Goal: Task Accomplishment & Management: Manage account settings

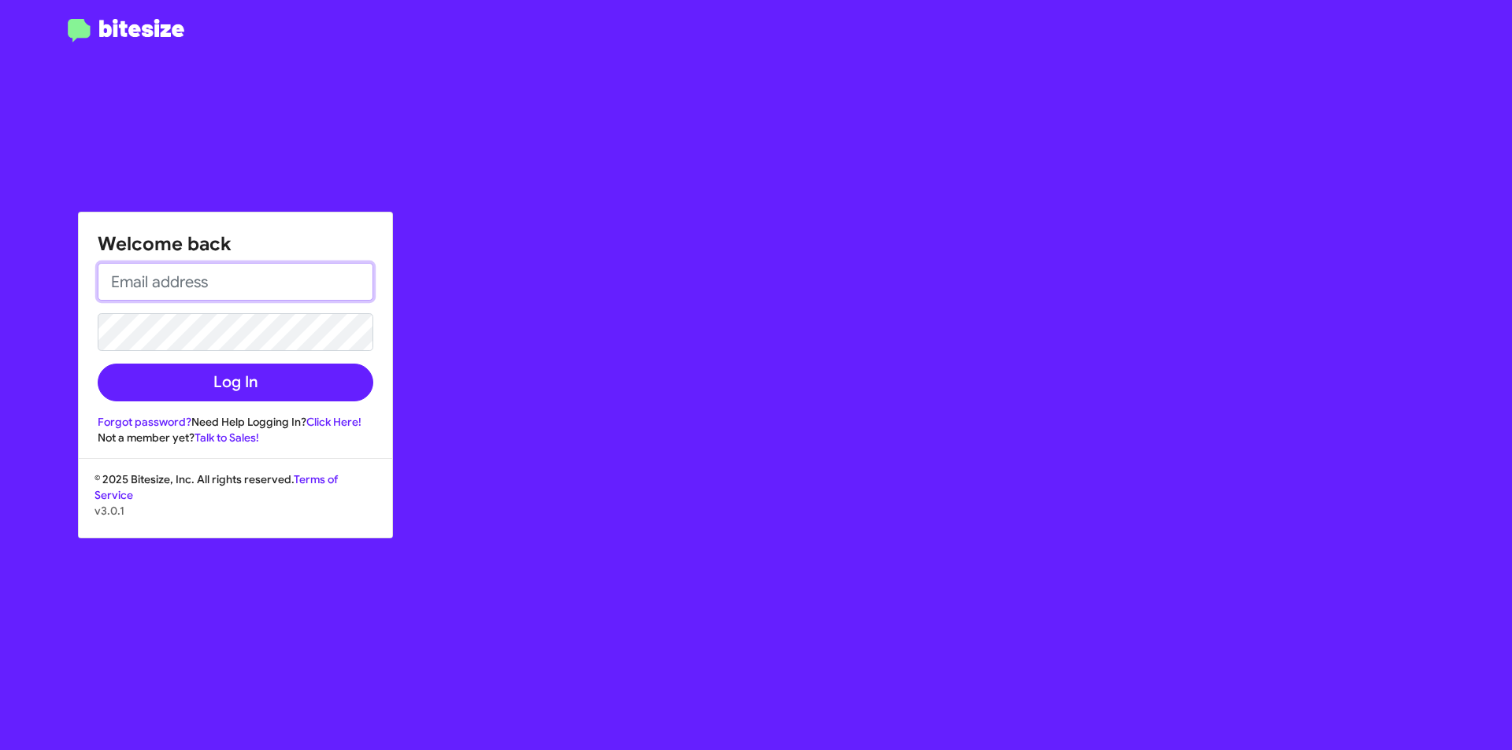
click at [170, 291] on input "email" at bounding box center [236, 282] width 276 height 38
type input "[PERSON_NAME][EMAIL_ADDRESS][PERSON_NAME][DOMAIN_NAME]"
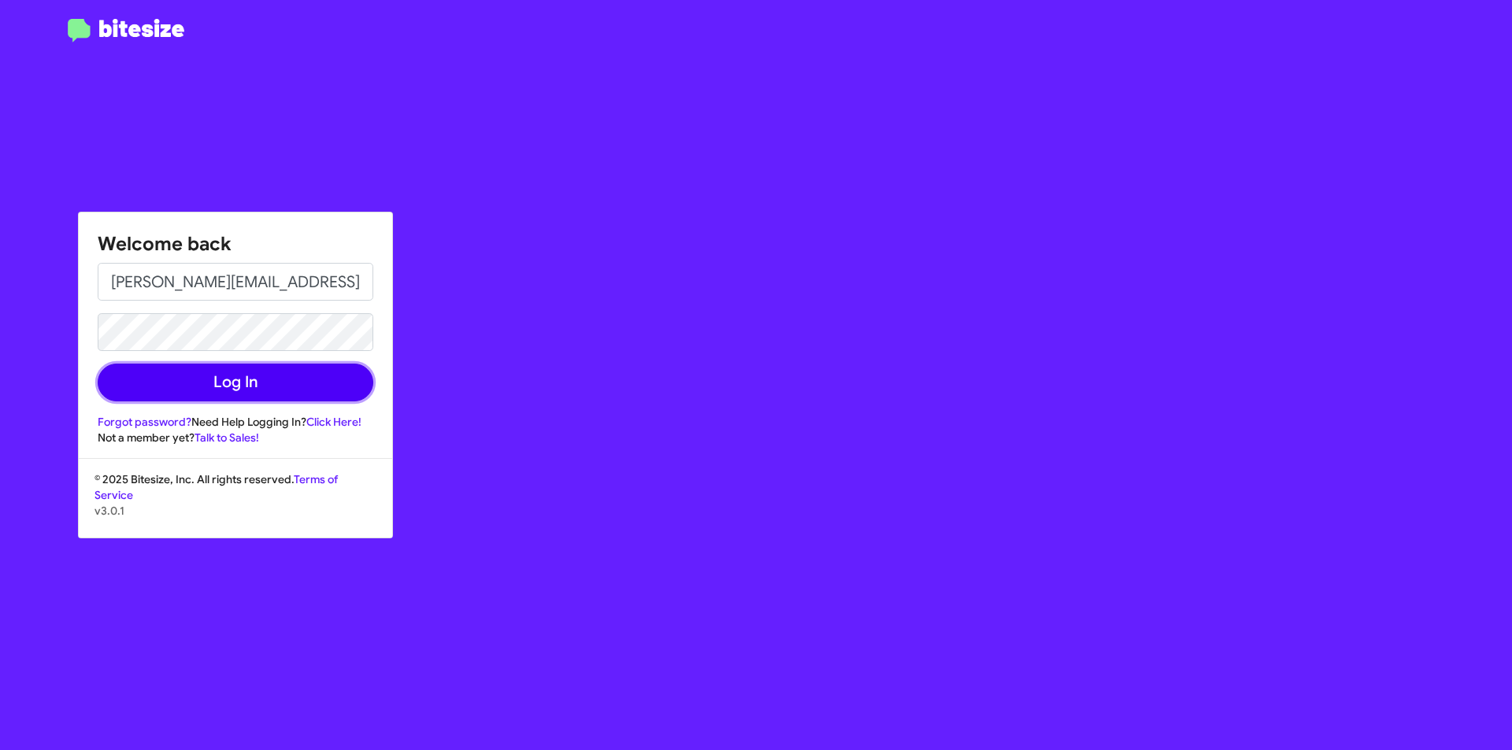
click at [235, 384] on button "Log In" at bounding box center [236, 383] width 276 height 38
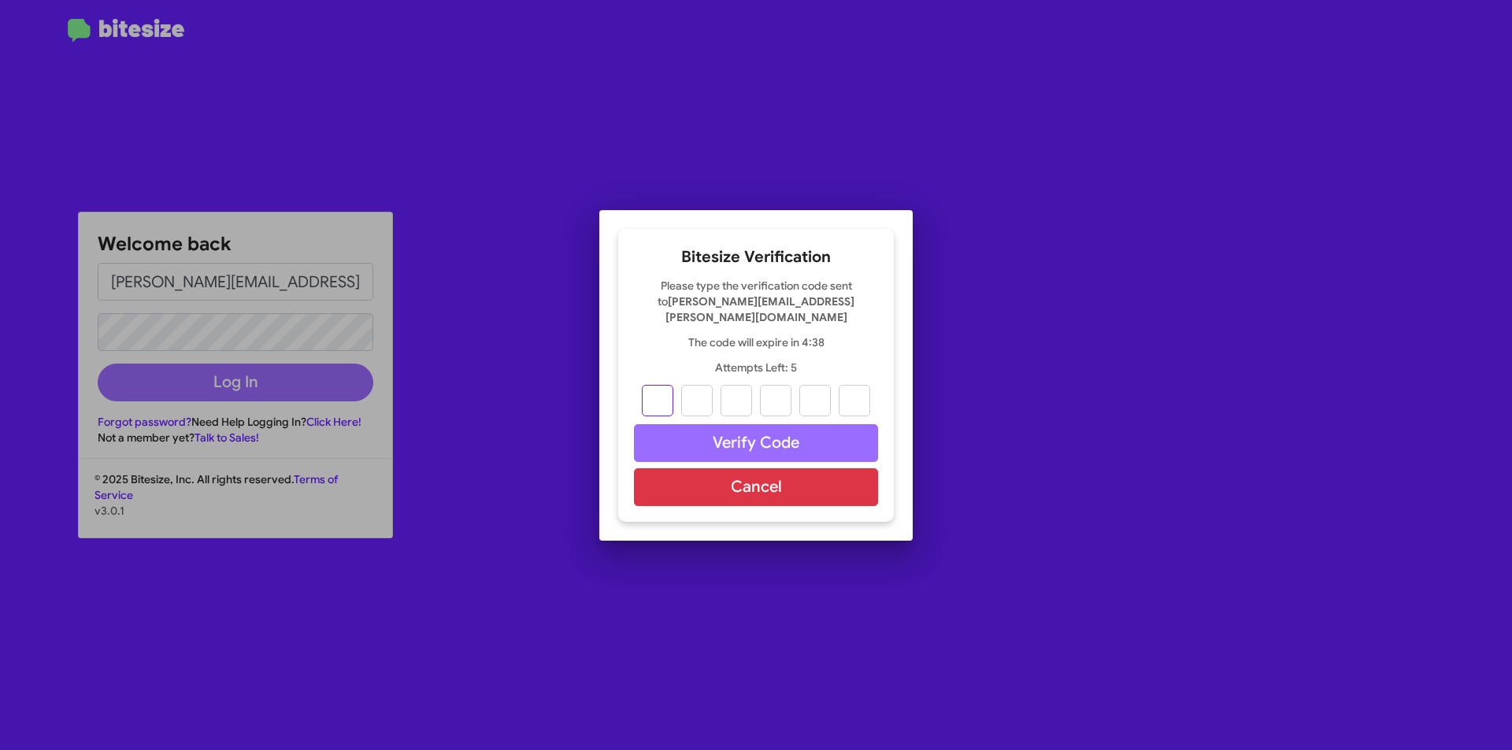
click at [662, 394] on input "text" at bounding box center [657, 400] width 31 height 31
paste input "0"
type input "7"
type input "5"
type input "1"
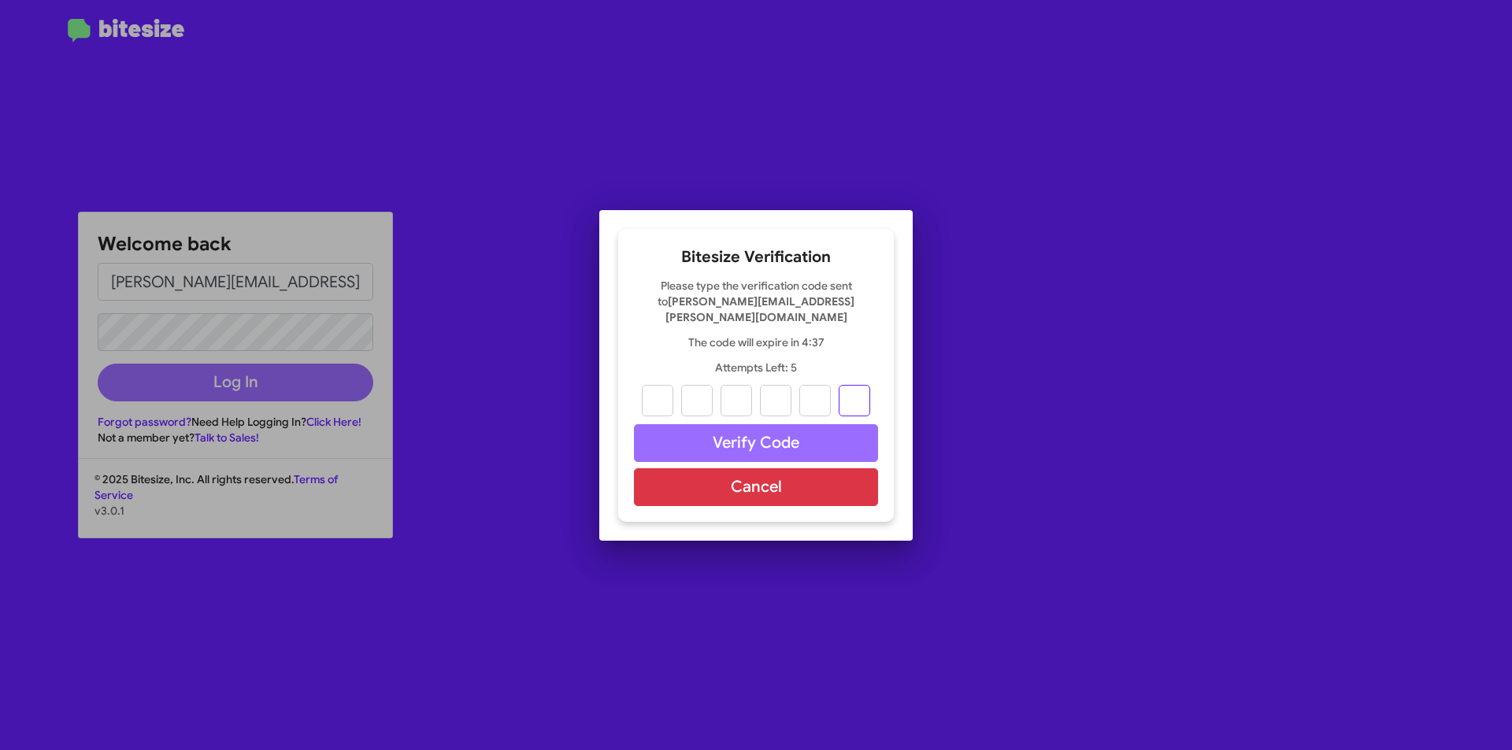
type input "1"
type input "2"
type input "0"
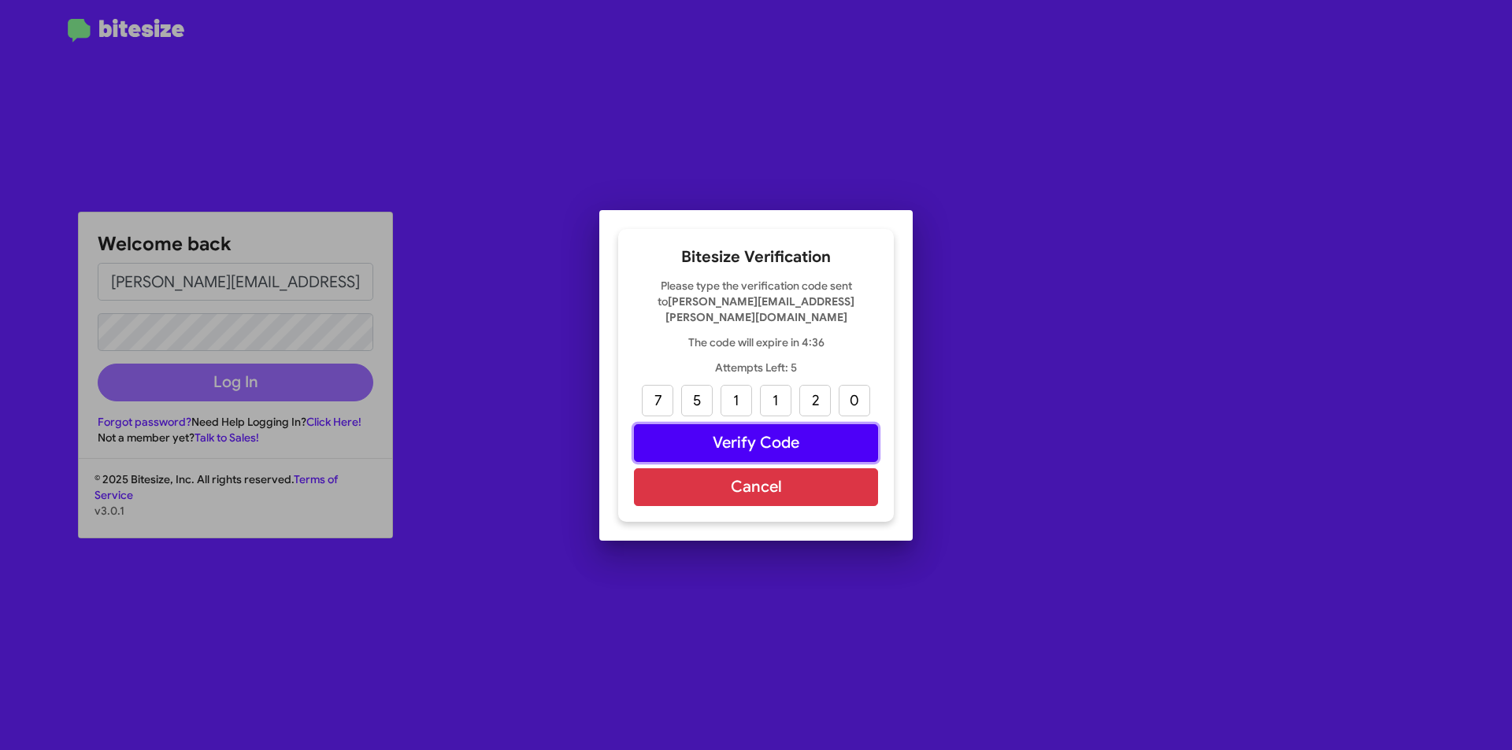
click at [760, 445] on button "Verify Code" at bounding box center [756, 443] width 244 height 38
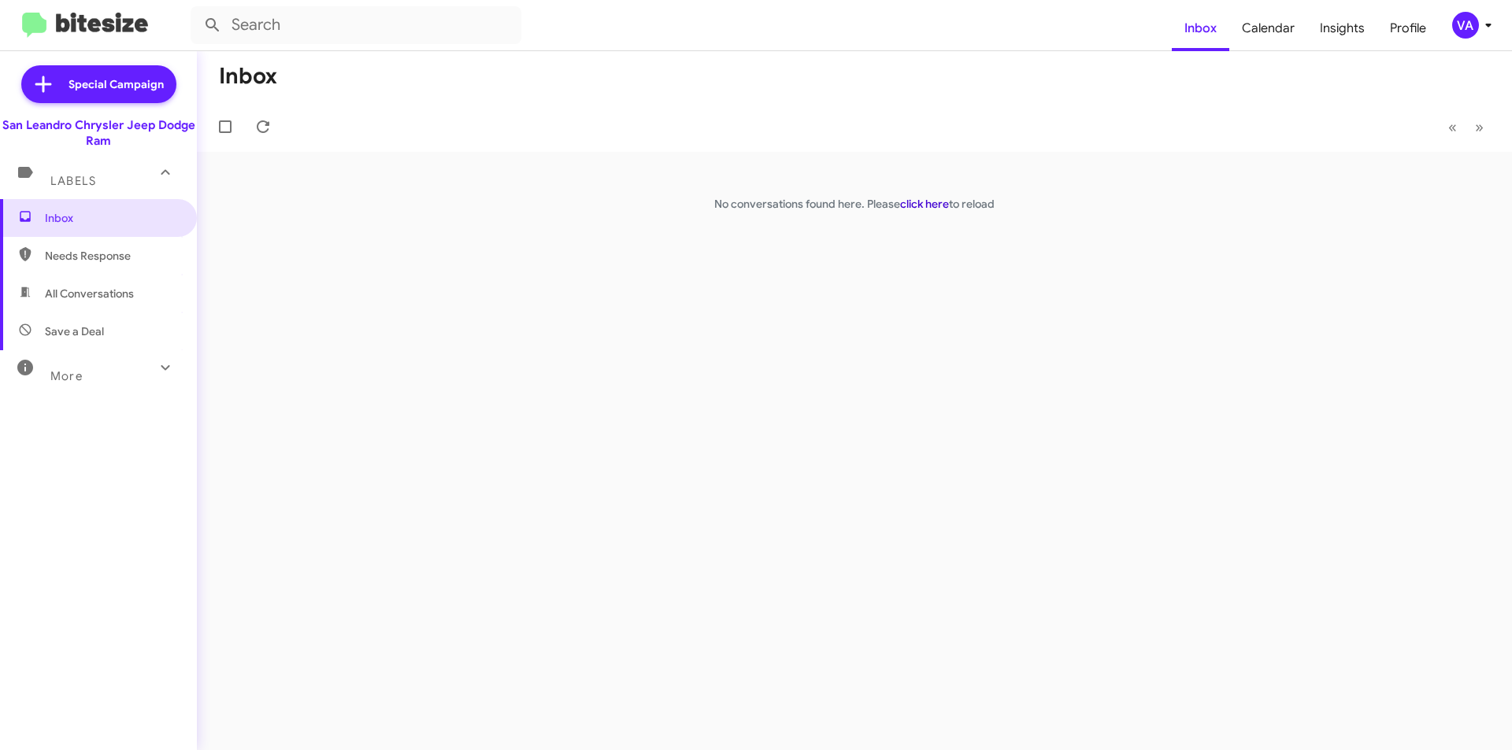
click at [939, 202] on link "click here" at bounding box center [924, 204] width 49 height 14
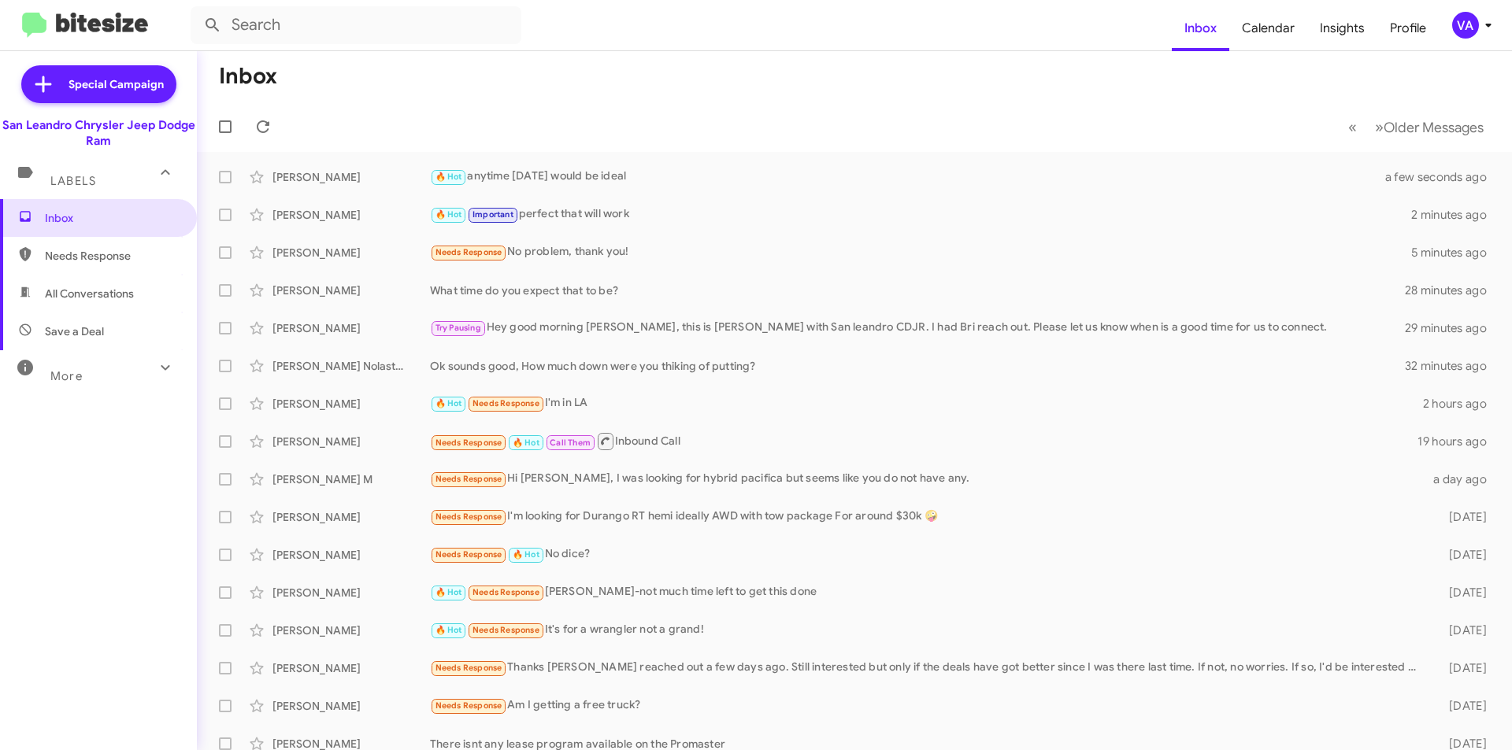
click at [102, 261] on span "Needs Response" at bounding box center [112, 256] width 134 height 16
type input "in:needs-response"
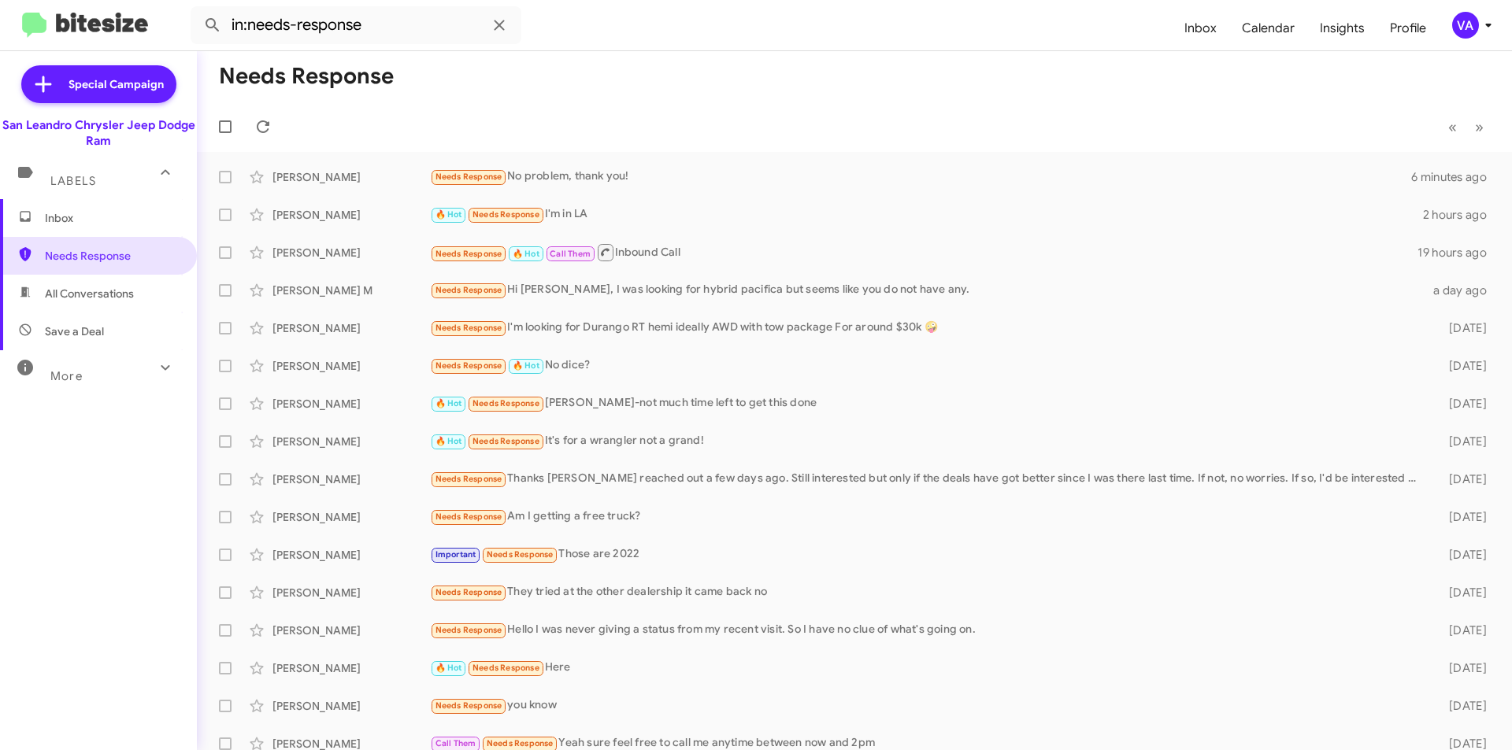
click at [59, 215] on span "Inbox" at bounding box center [112, 218] width 134 height 16
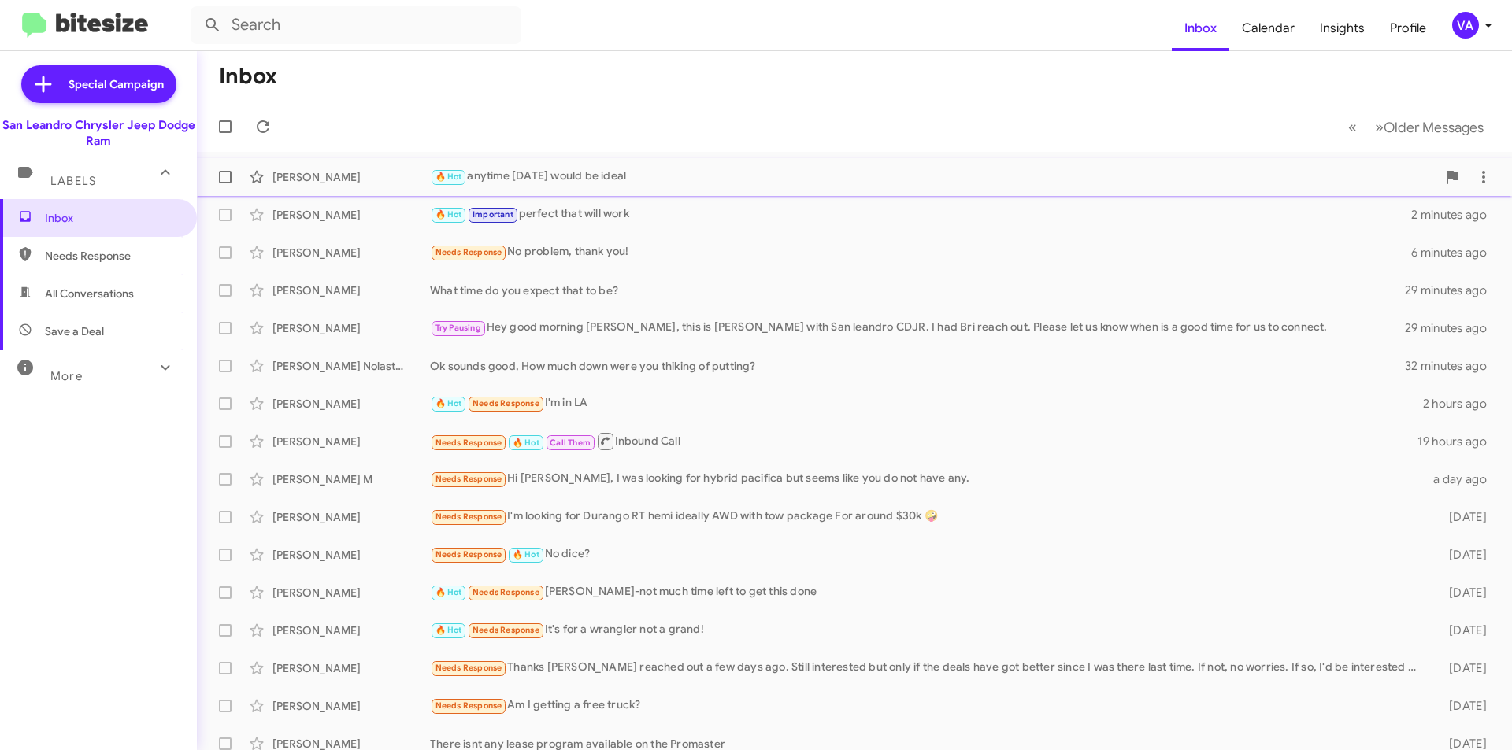
click at [525, 170] on div "🔥 Hot anytime [DATE] would be ideal" at bounding box center [933, 177] width 1006 height 18
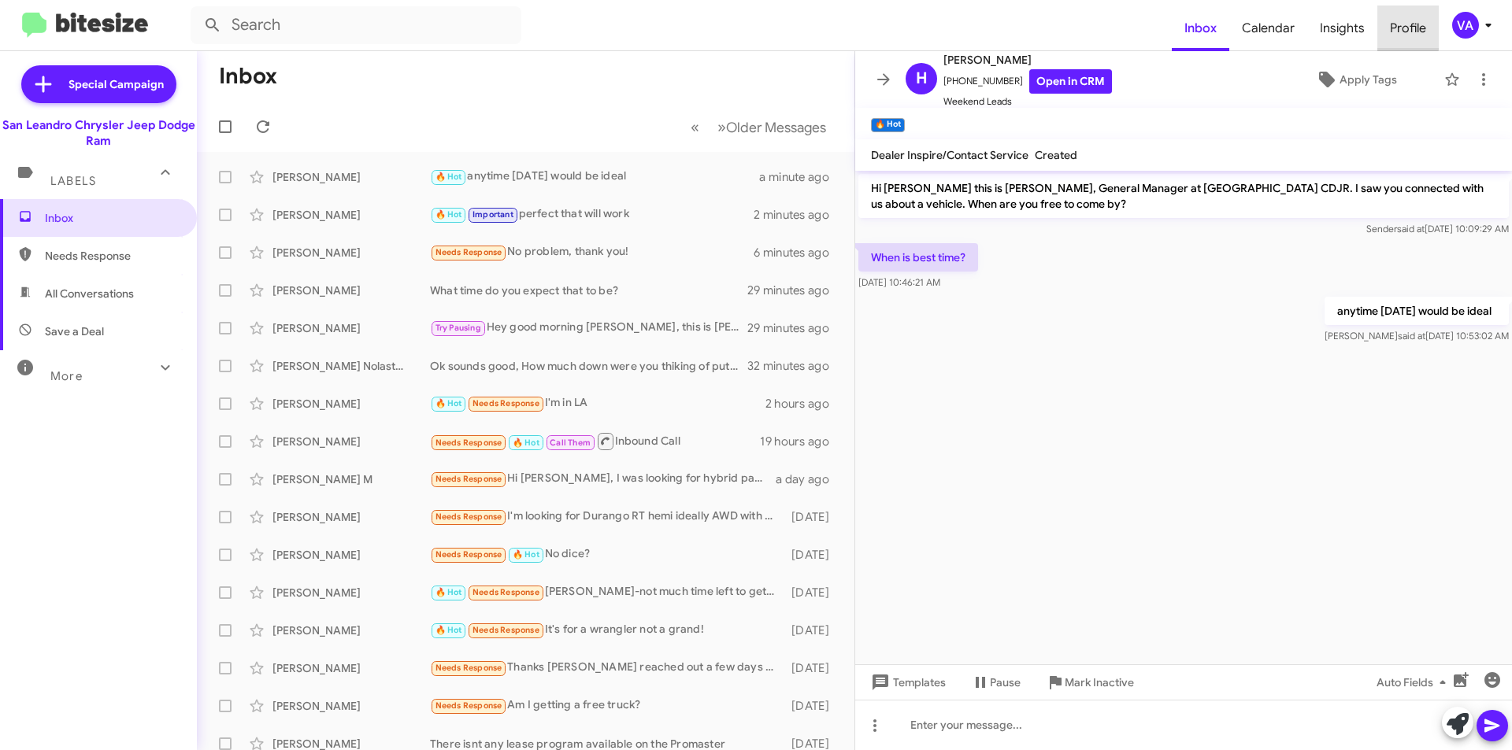
click at [1404, 26] on span "Profile" at bounding box center [1407, 29] width 61 height 46
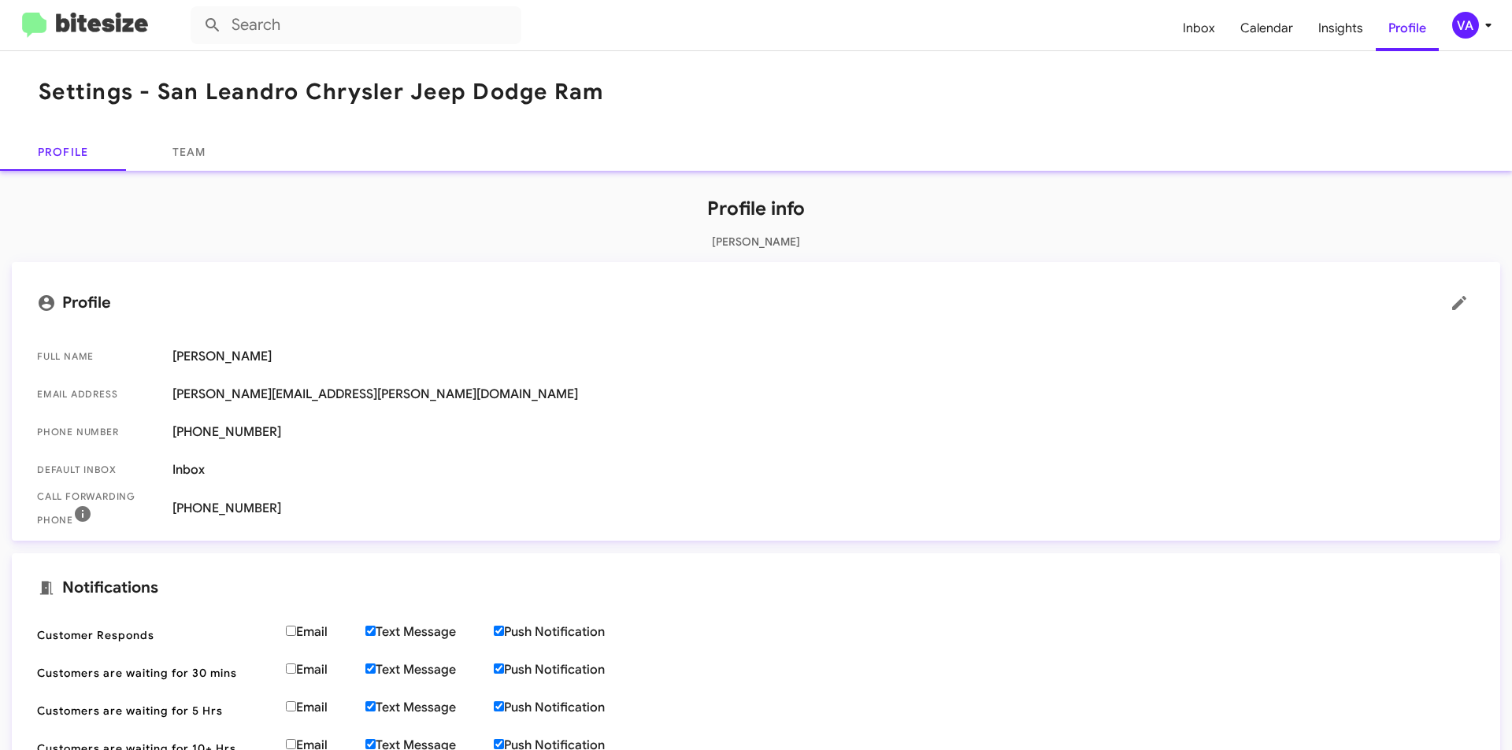
click at [220, 428] on span "[PHONE_NUMBER]" at bounding box center [823, 432] width 1302 height 16
click at [220, 431] on span "[PHONE_NUMBER]" at bounding box center [823, 432] width 1302 height 16
click at [46, 302] on icon at bounding box center [47, 303] width 16 height 16
click at [1452, 303] on icon at bounding box center [1458, 303] width 19 height 19
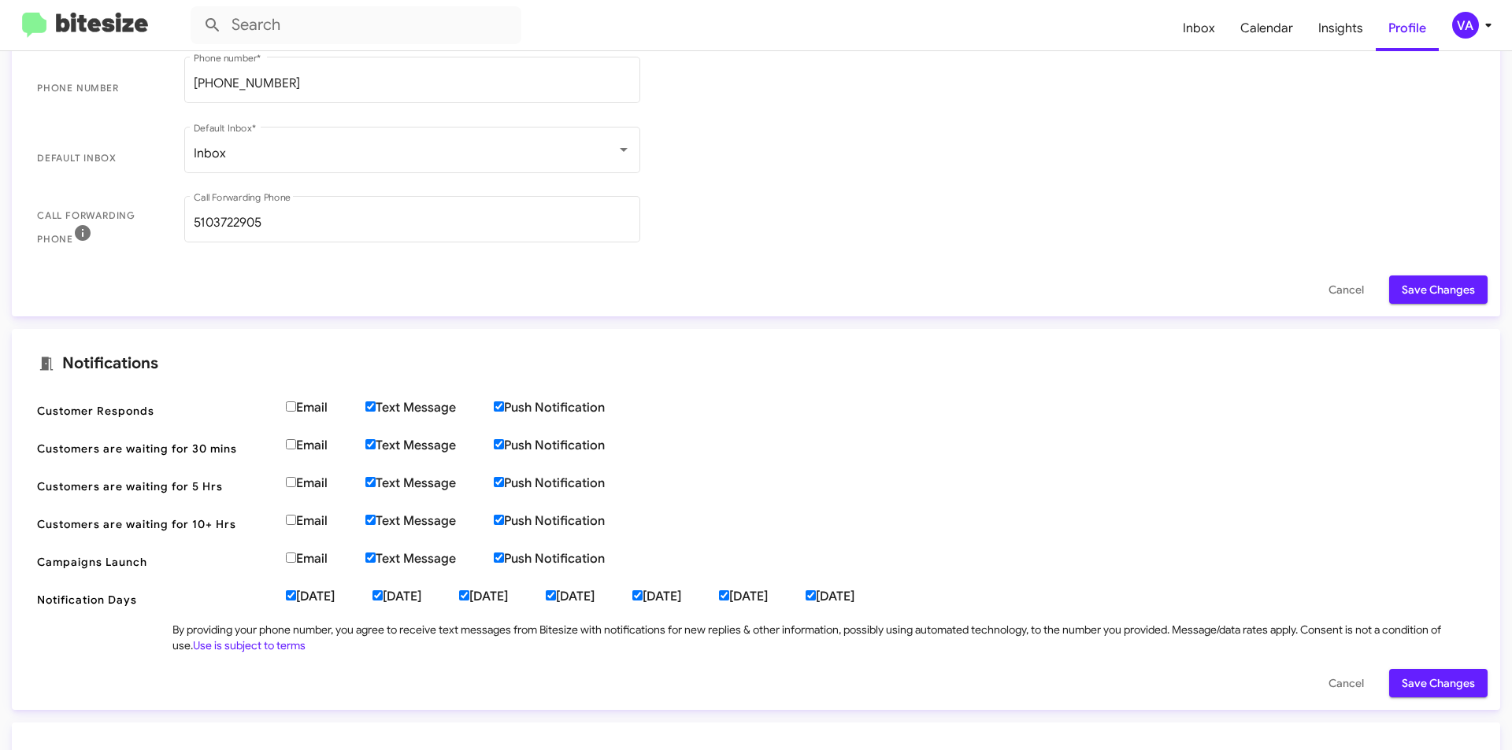
scroll to position [472, 0]
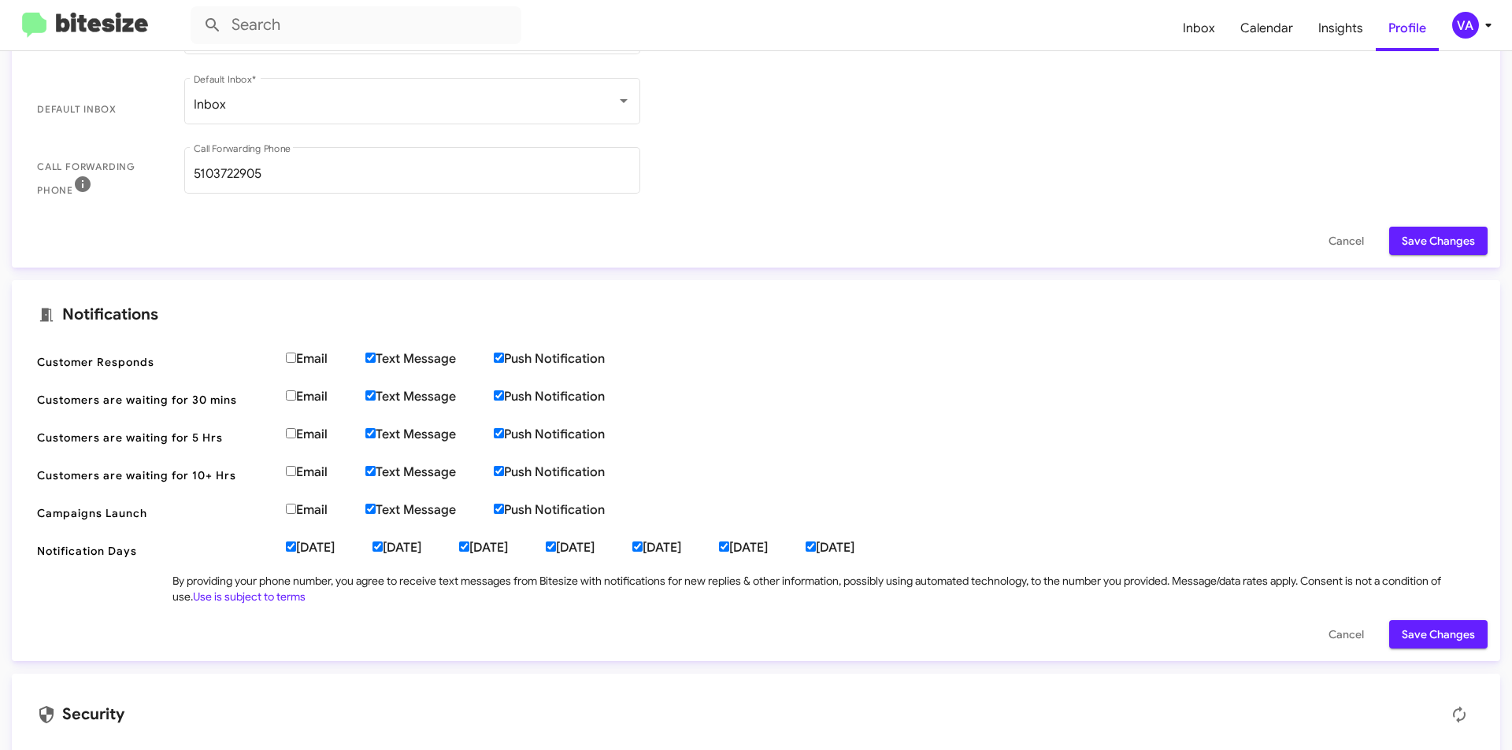
click at [504, 508] on input "Push Notification" at bounding box center [499, 509] width 10 height 10
checkbox input "false"
click at [501, 472] on input "Push Notification" at bounding box center [499, 471] width 10 height 10
checkbox input "false"
click at [504, 435] on input "Push Notification" at bounding box center [499, 433] width 10 height 10
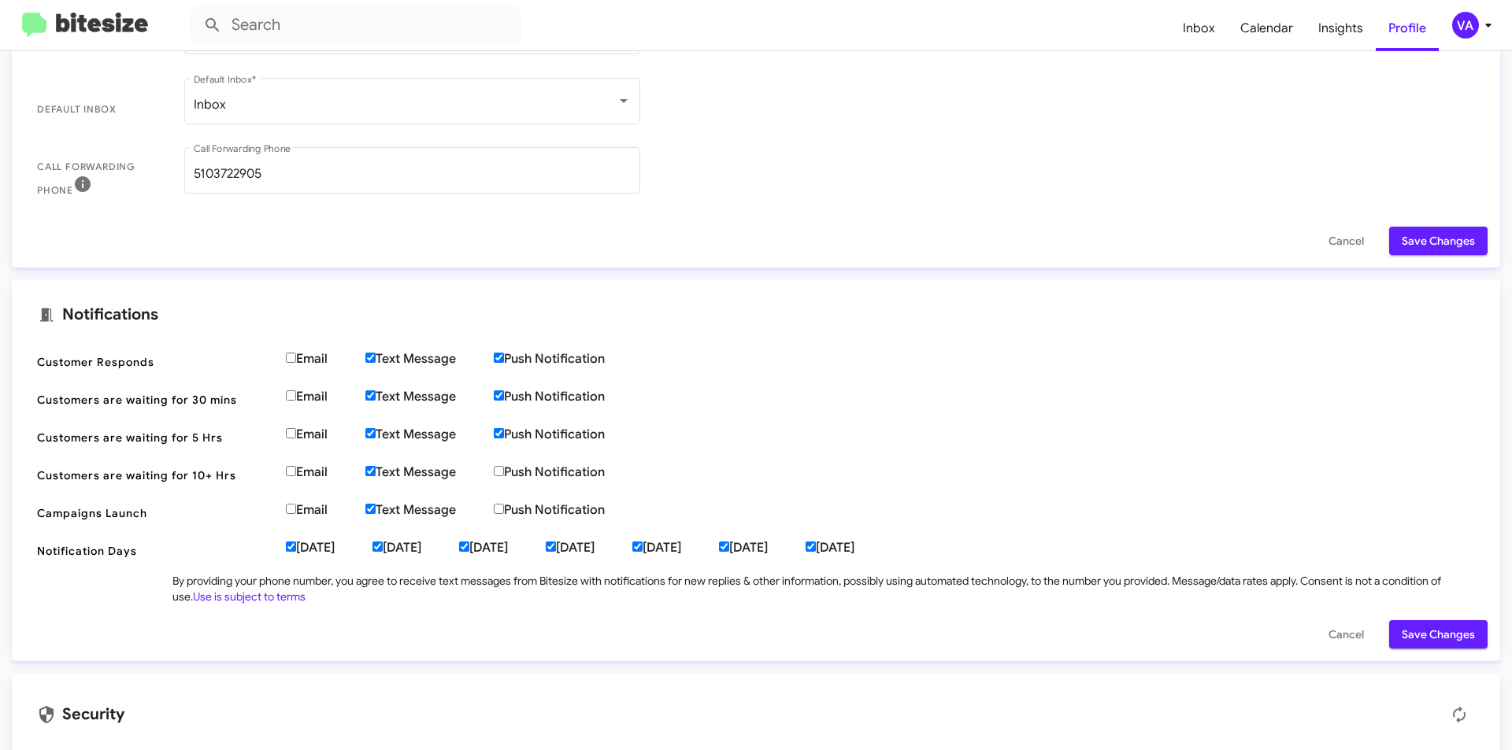
checkbox input "false"
click at [504, 394] on input "Push Notification" at bounding box center [499, 395] width 10 height 10
checkbox input "false"
click at [509, 357] on label "Push Notification" at bounding box center [568, 359] width 149 height 16
click at [504, 357] on input "Push Notification" at bounding box center [499, 358] width 10 height 10
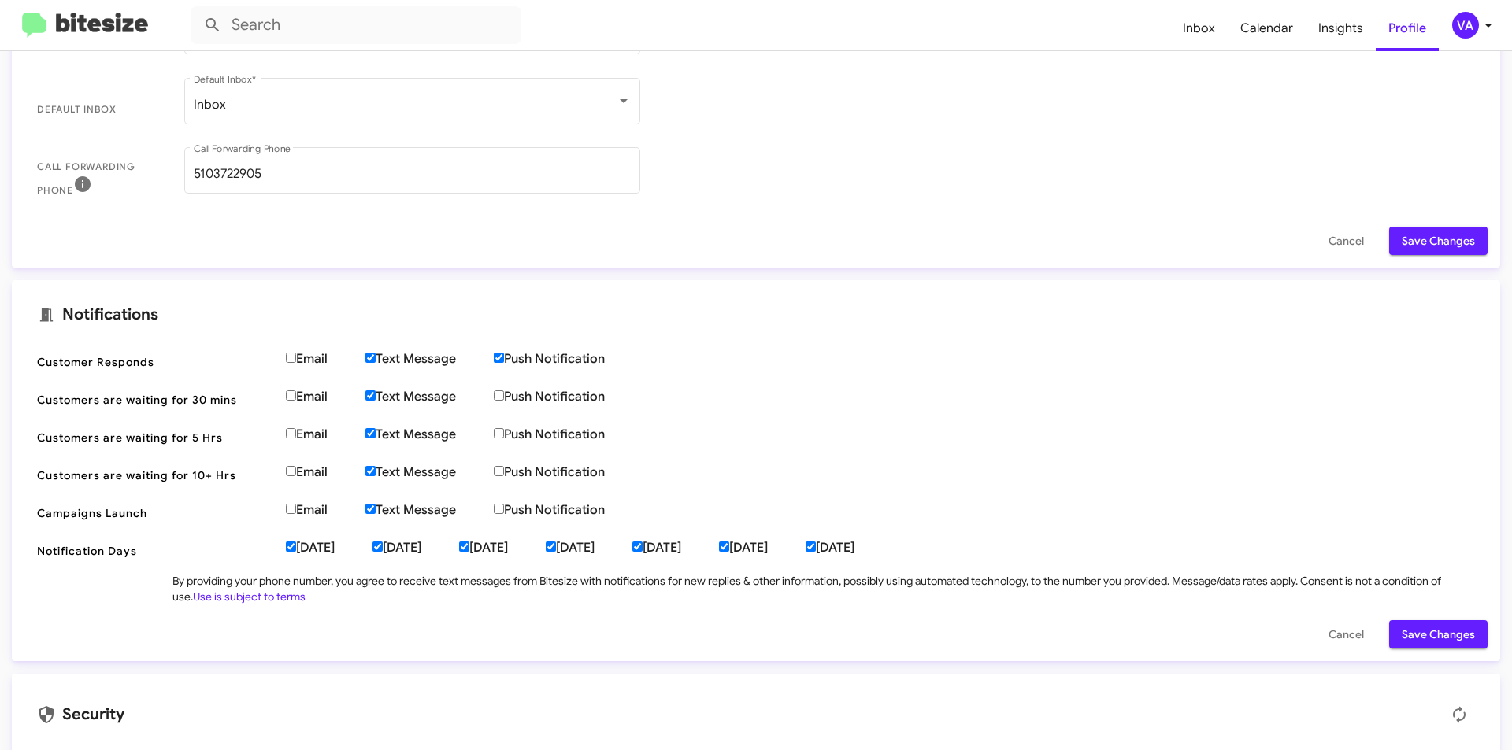
checkbox input "false"
drag, startPoint x: 374, startPoint y: 509, endPoint x: 372, endPoint y: 484, distance: 24.5
click at [374, 508] on input "Text Message" at bounding box center [370, 509] width 10 height 10
checkbox input "false"
click at [376, 464] on label "Text Message" at bounding box center [429, 472] width 128 height 16
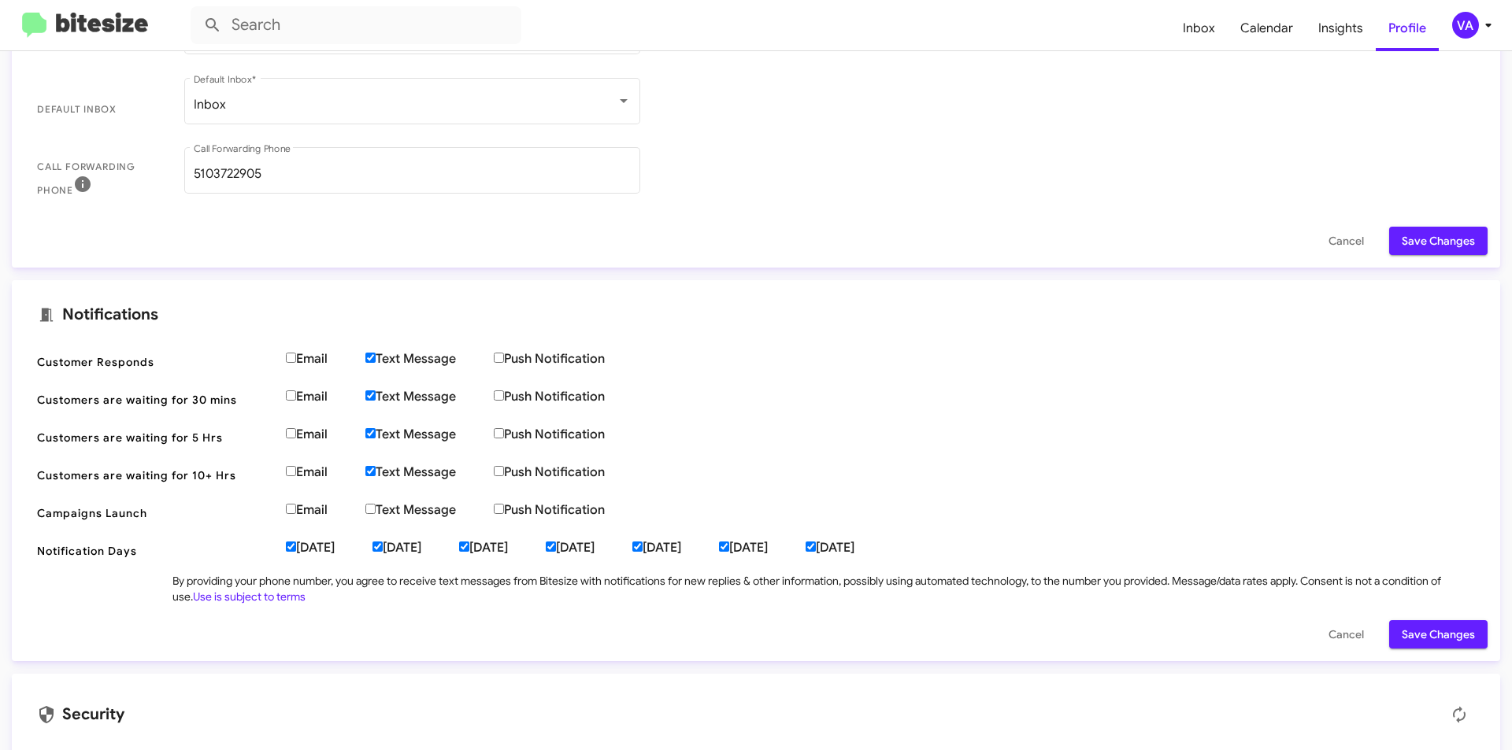
click at [376, 466] on input "Text Message" at bounding box center [370, 471] width 10 height 10
checkbox input "false"
click at [373, 432] on input "Text Message" at bounding box center [370, 433] width 10 height 10
checkbox input "false"
click at [376, 399] on input "Text Message" at bounding box center [370, 395] width 10 height 10
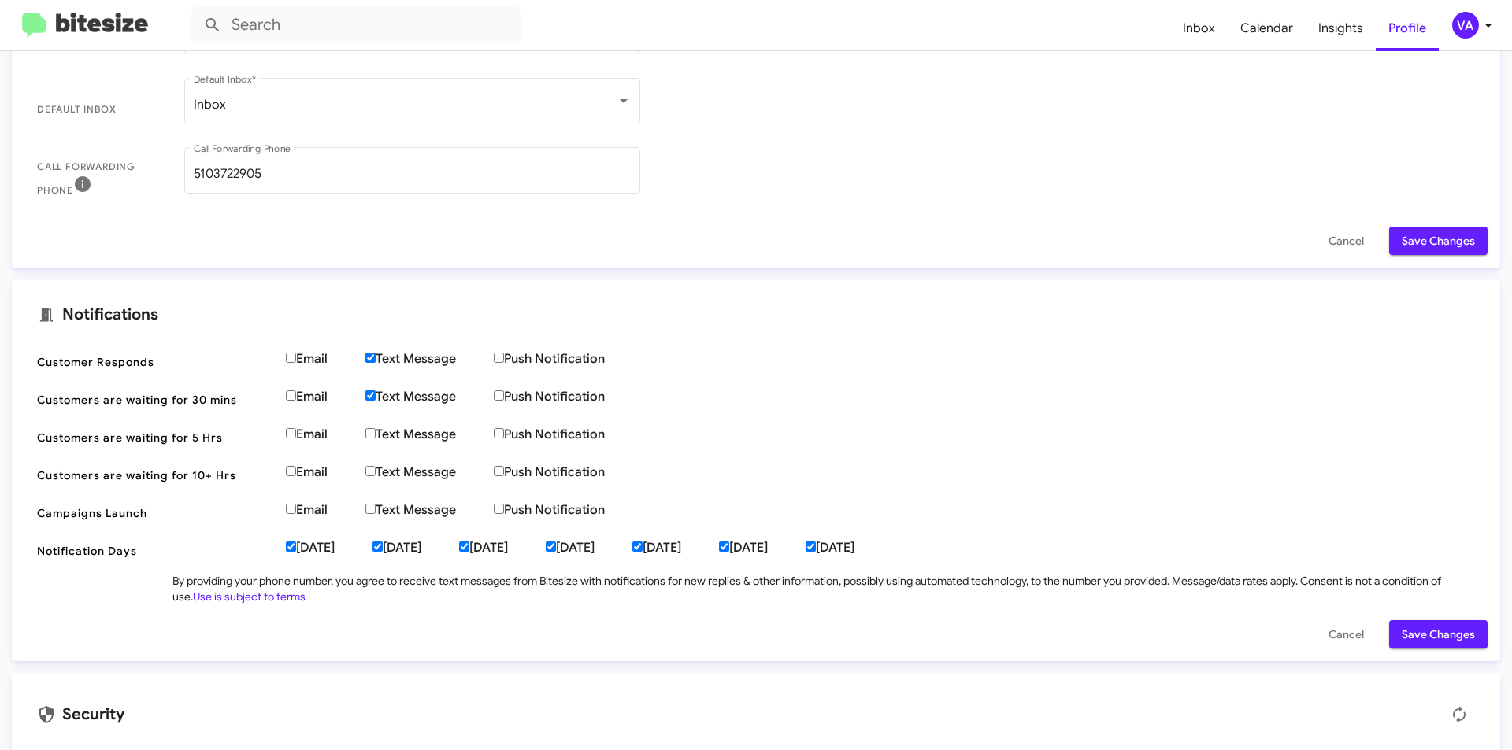
checkbox input "false"
click at [376, 355] on input "Text Message" at bounding box center [370, 358] width 10 height 10
checkbox input "false"
click at [1433, 627] on span "Save Changes" at bounding box center [1437, 634] width 73 height 28
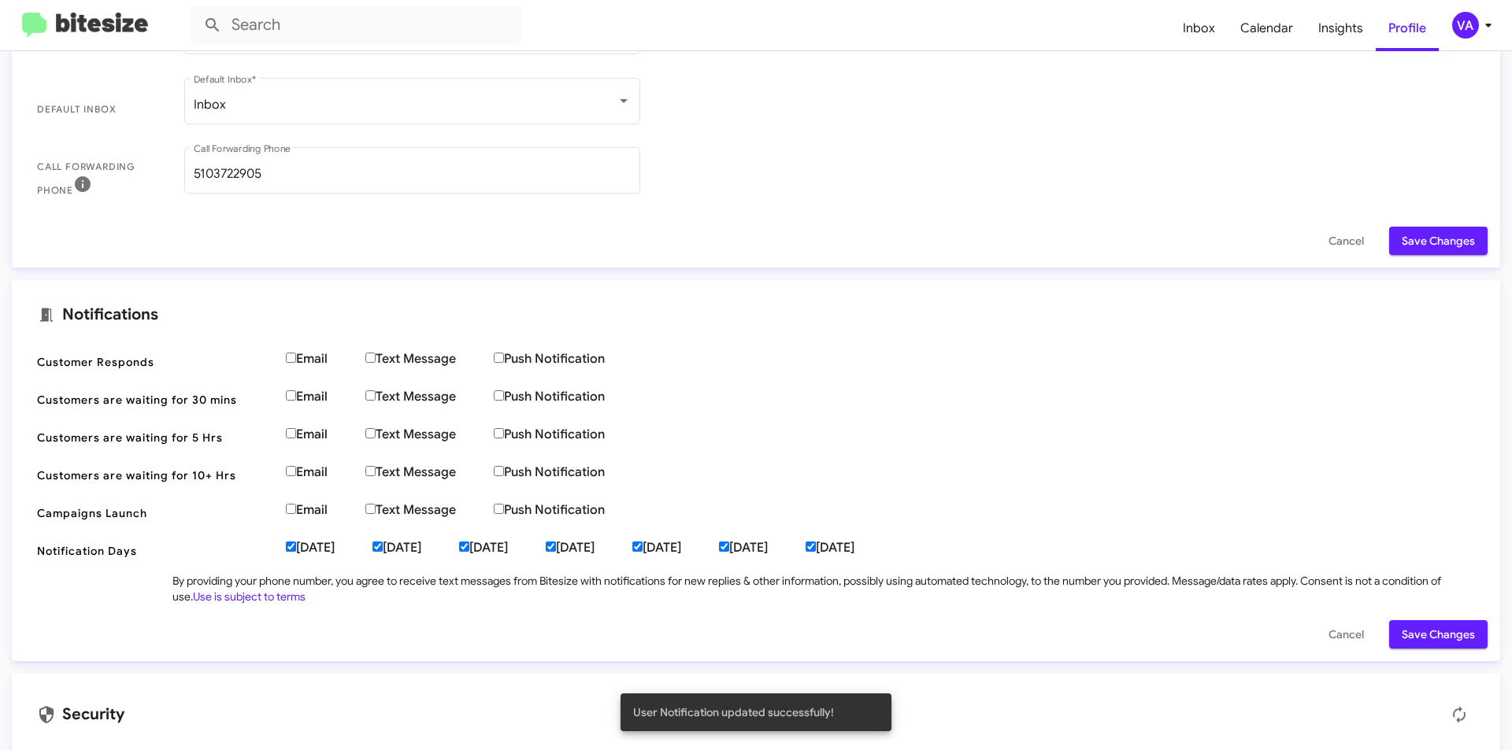
click at [1435, 640] on span "Save Changes" at bounding box center [1437, 634] width 73 height 28
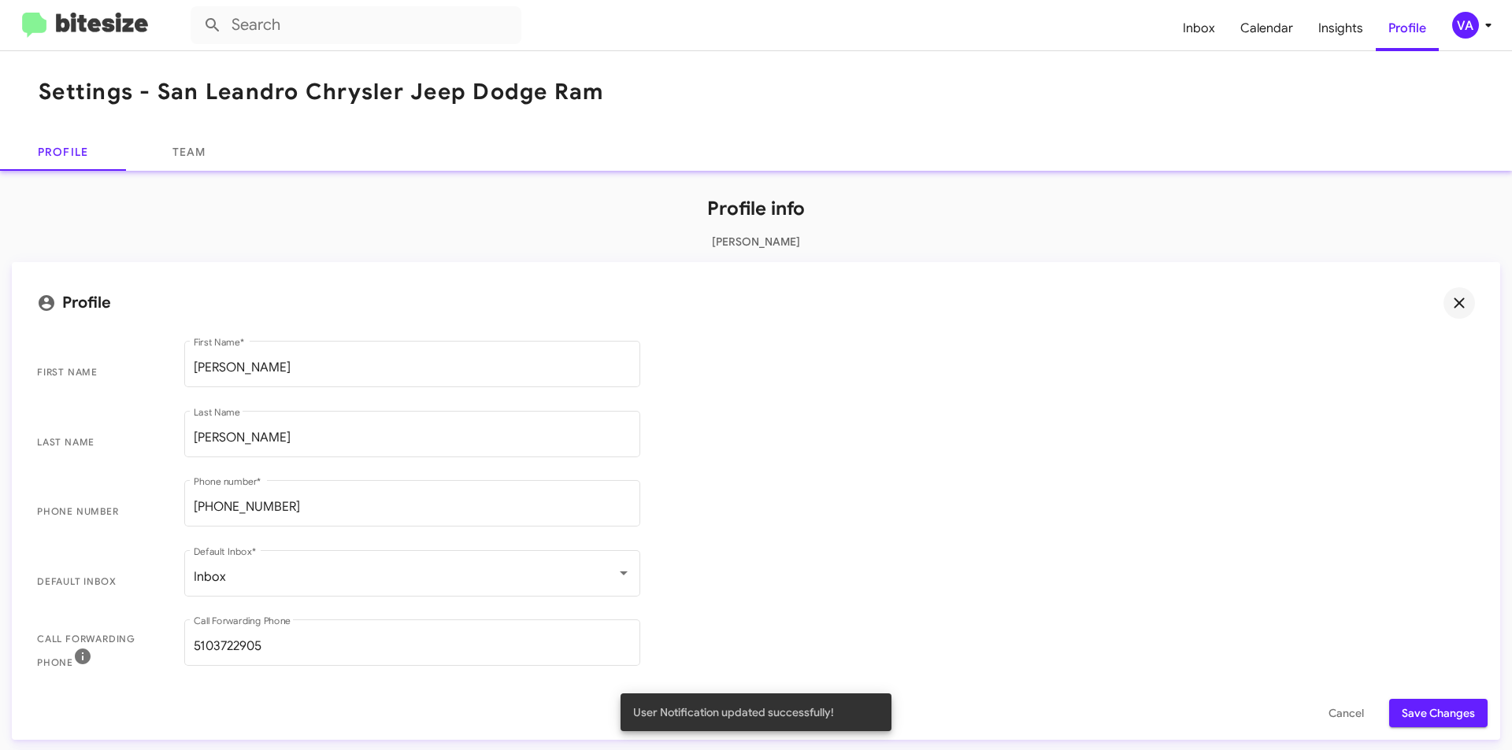
scroll to position [157, 0]
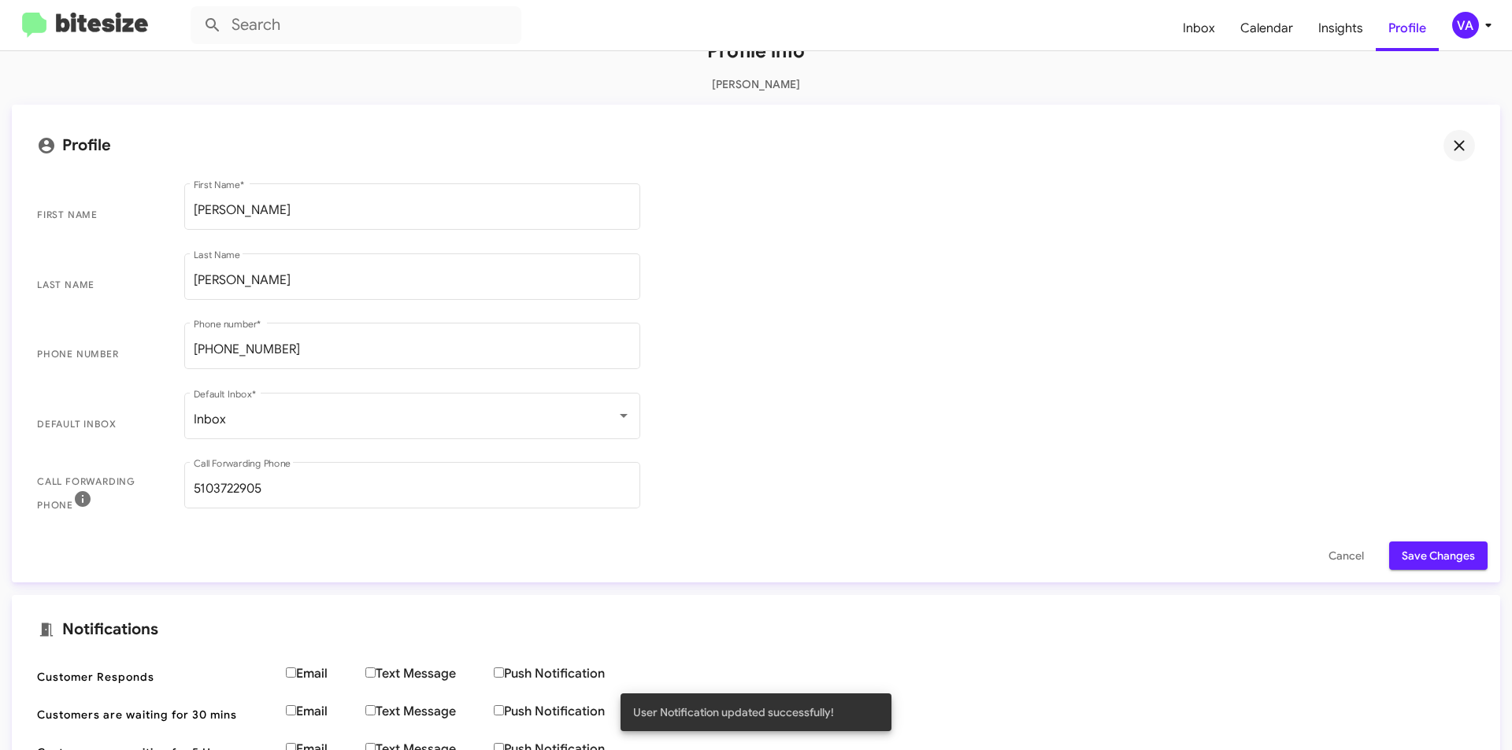
click at [1406, 559] on span "Save Changes" at bounding box center [1437, 556] width 73 height 28
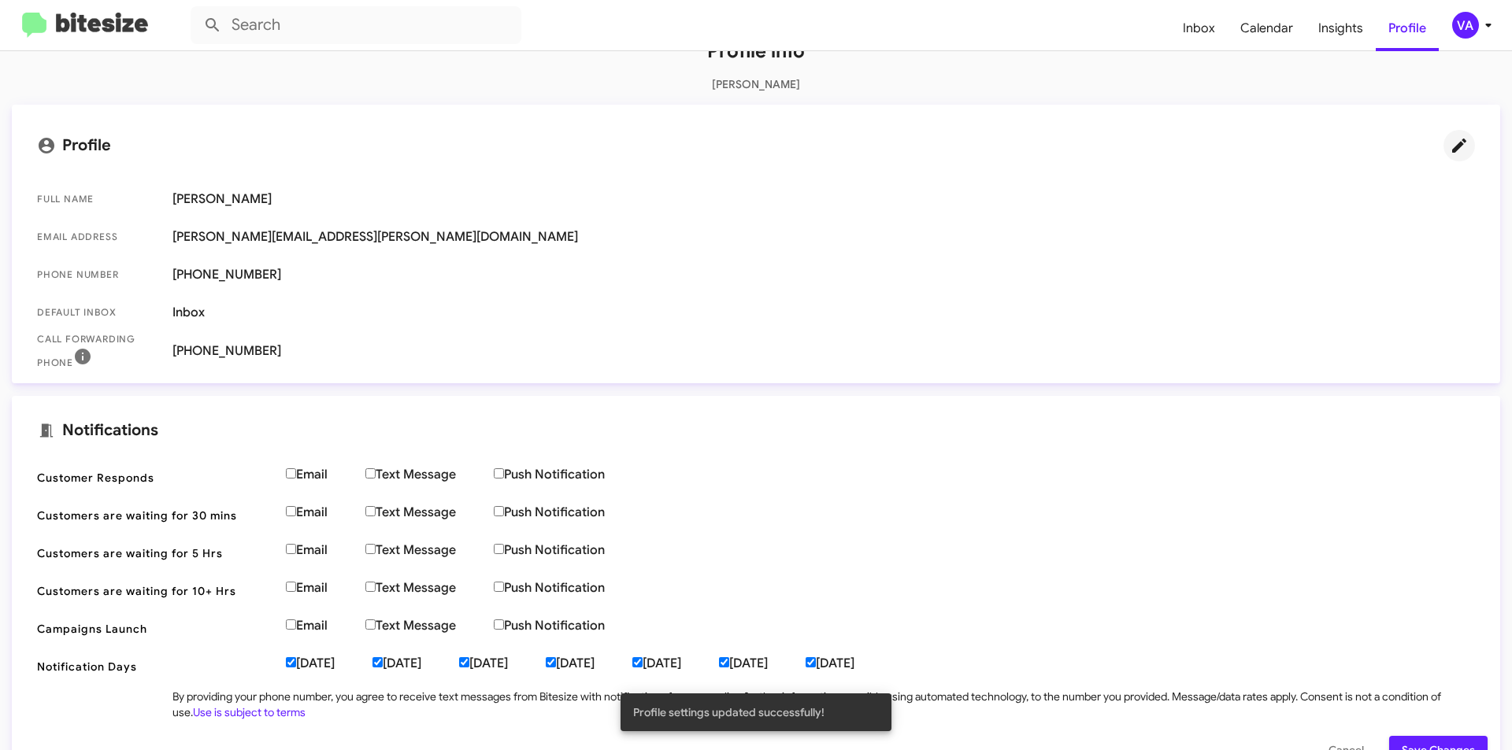
scroll to position [335, 0]
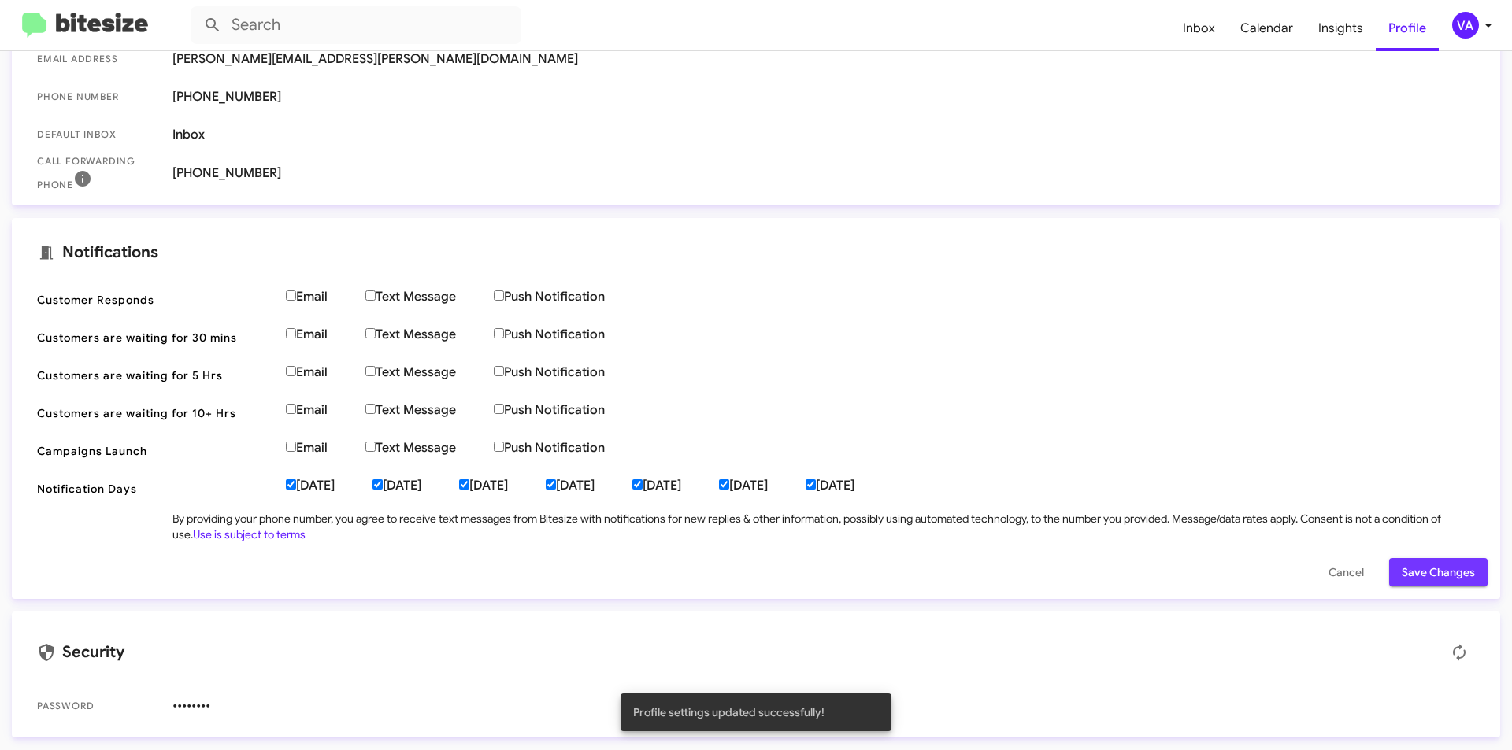
click at [1401, 566] on span "Save Changes" at bounding box center [1437, 572] width 73 height 28
